Goal: Information Seeking & Learning: Find specific page/section

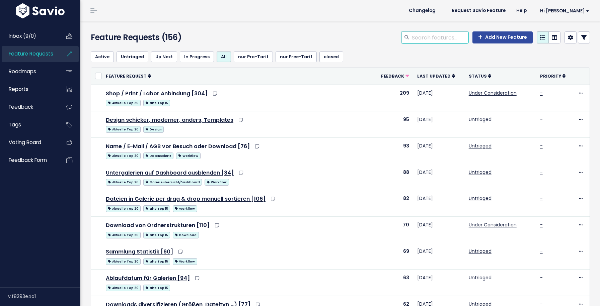
click at [446, 36] on input "search" at bounding box center [439, 37] width 57 height 12
type input "wiederherstellen"
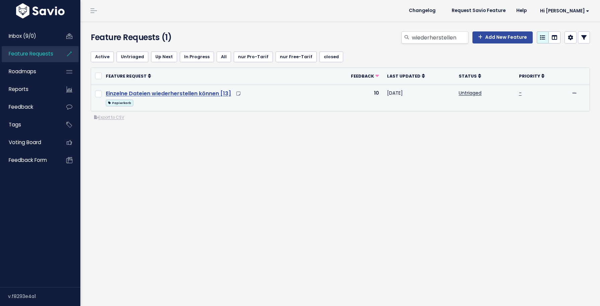
click at [161, 94] on link "Einzelne Dateien wiederherstellen können [13]" at bounding box center [168, 94] width 125 height 8
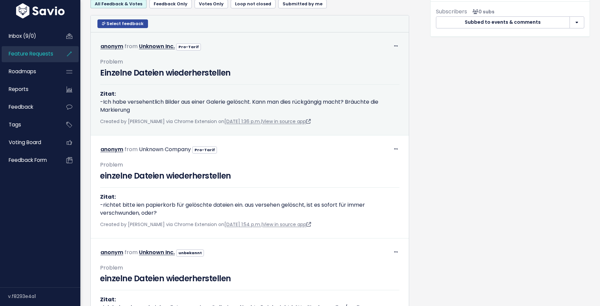
scroll to position [296, 0]
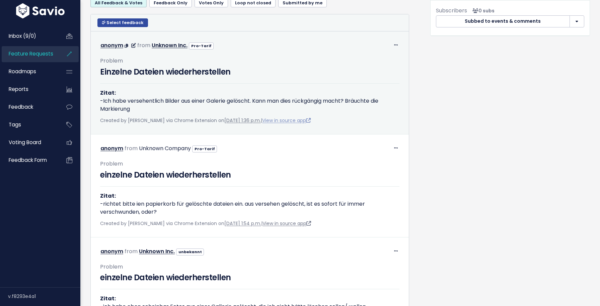
click at [294, 124] on link "View in source app" at bounding box center [286, 120] width 49 height 7
